Goal: Task Accomplishment & Management: Use online tool/utility

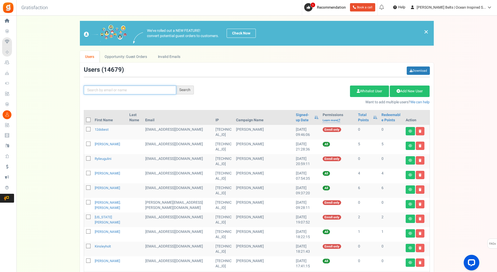
click at [128, 92] on input "text" at bounding box center [130, 89] width 92 height 9
paste input "melanie1andrea"
type input "melanie1andrea"
click at [187, 89] on div "Search" at bounding box center [185, 89] width 18 height 9
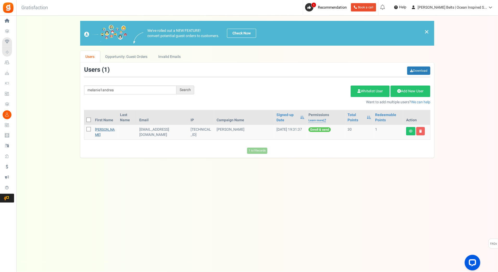
click at [113, 130] on link "[PERSON_NAME]" at bounding box center [105, 132] width 20 height 10
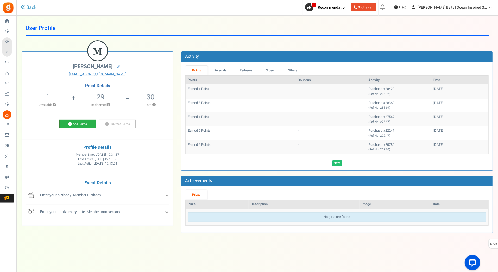
click at [78, 125] on link "Add Points" at bounding box center [77, 124] width 36 height 9
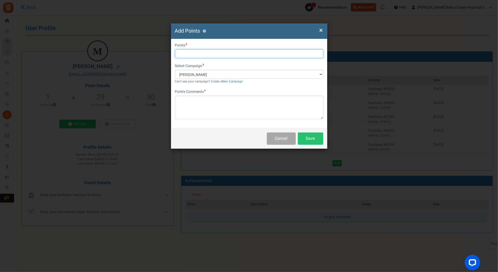
click at [212, 55] on input "text" at bounding box center [249, 53] width 148 height 9
type input "10"
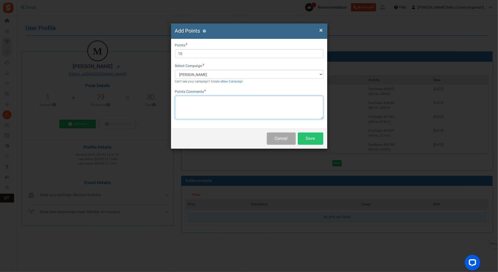
click at [187, 113] on textarea at bounding box center [249, 107] width 148 height 23
paste textarea "$10 [PERSON_NAME] Bucks Email Promo [DATE]-[DATE] [DATE] MJ"
type textarea "$10 [PERSON_NAME] Bucks Email Promo [DATE]-[DATE] [DATE] MJ"
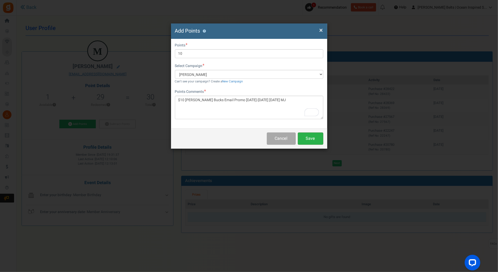
click at [314, 137] on button "Save" at bounding box center [311, 138] width 26 height 12
click at [314, 137] on div "Cancel Wait..." at bounding box center [249, 138] width 156 height 20
